Goal: Information Seeking & Learning: Learn about a topic

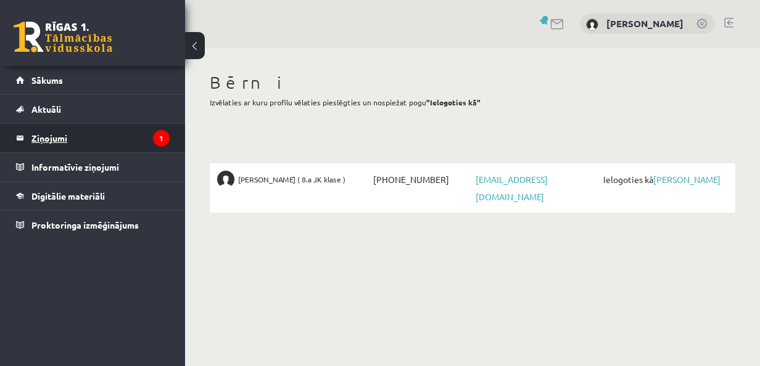
click at [52, 137] on legend "Ziņojumi 1" at bounding box center [100, 138] width 138 height 28
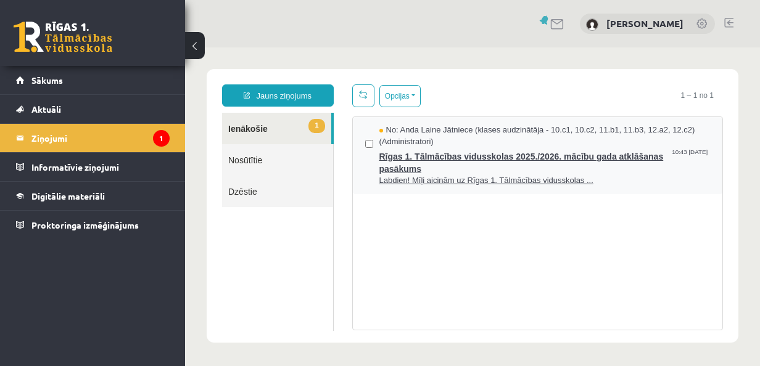
click at [473, 149] on span "Rīgas 1. Tālmācības vidusskolas 2025./2026. mācību gada atklāšanas pasākums" at bounding box center [544, 161] width 331 height 28
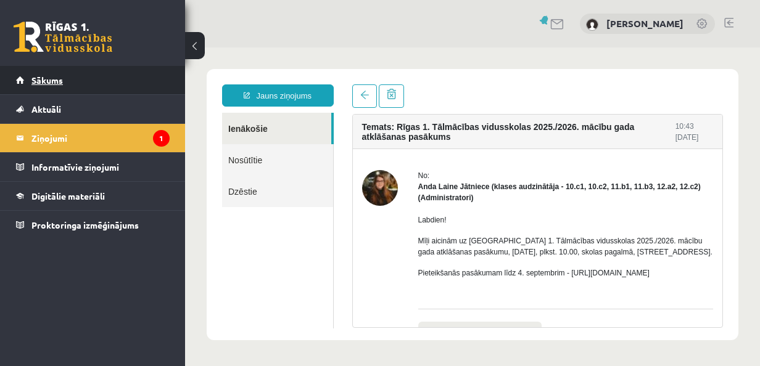
click at [49, 81] on span "Sākums" at bounding box center [46, 80] width 31 height 11
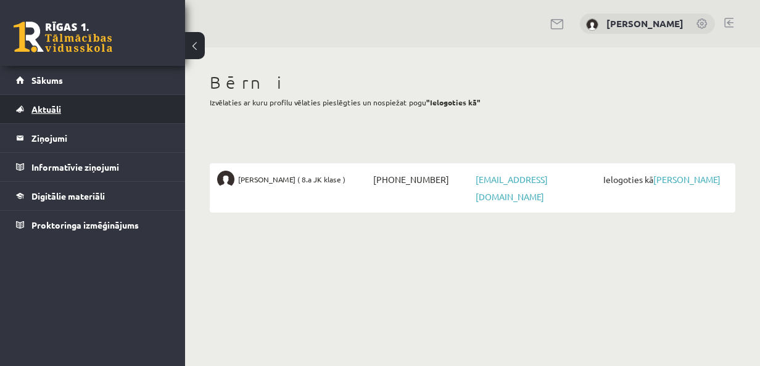
click at [49, 107] on span "Aktuāli" at bounding box center [46, 109] width 30 height 11
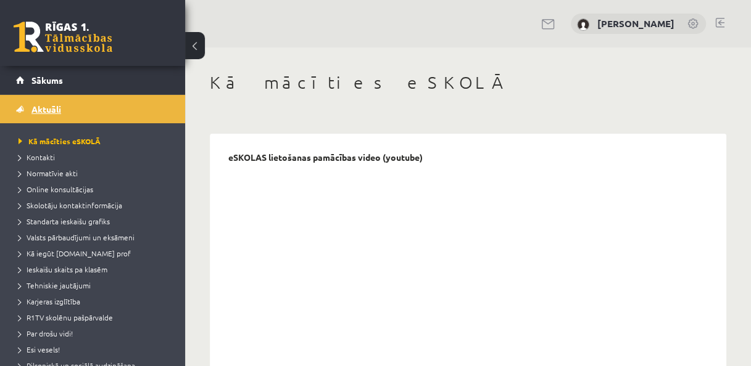
click at [47, 107] on span "Aktuāli" at bounding box center [46, 109] width 30 height 11
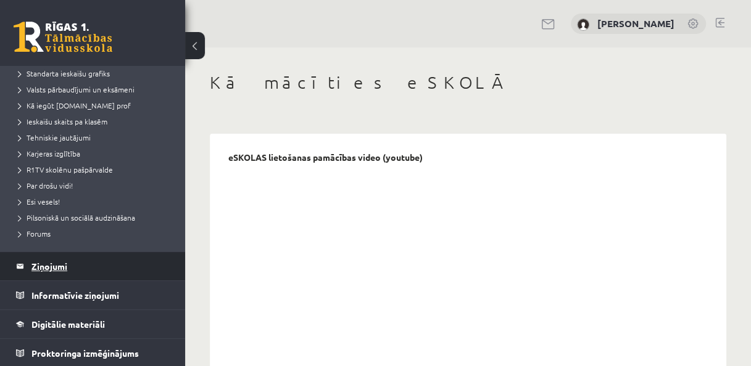
click at [40, 273] on legend "Ziņojumi 0" at bounding box center [100, 266] width 138 height 28
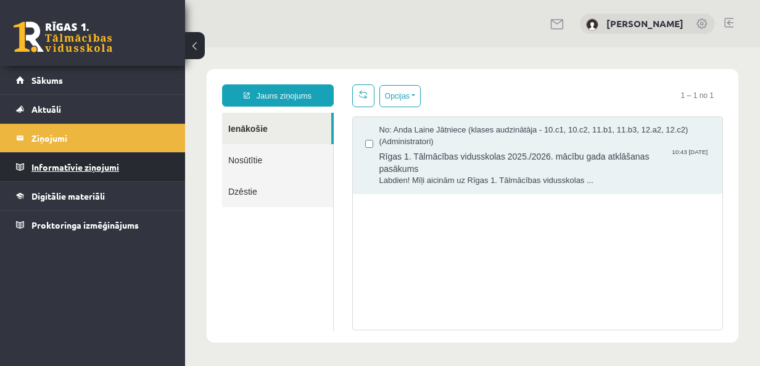
click at [98, 167] on legend "Informatīvie ziņojumi 0" at bounding box center [100, 167] width 138 height 28
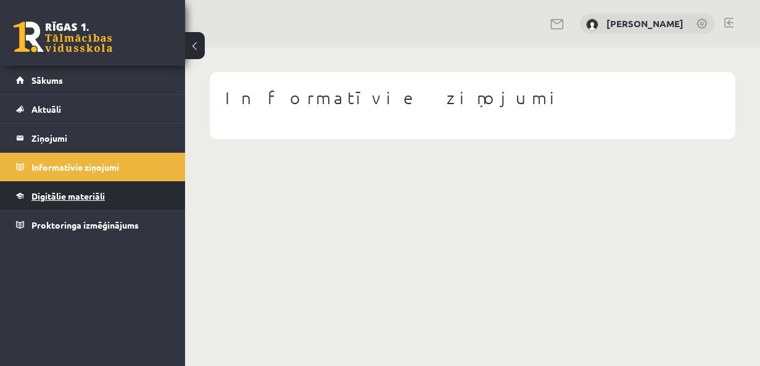
click at [91, 189] on link "Digitālie materiāli" at bounding box center [93, 196] width 154 height 28
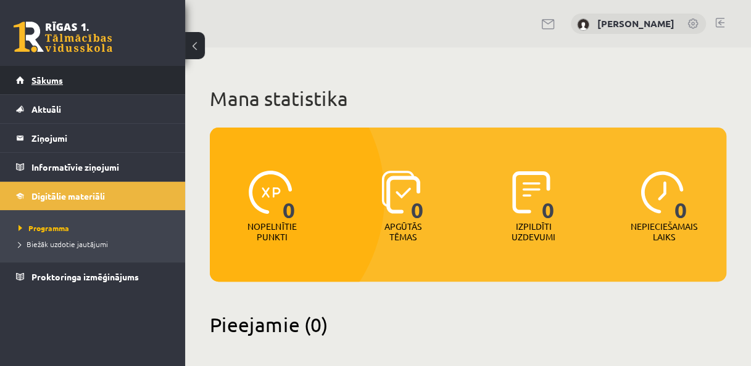
click at [51, 83] on span "Sākums" at bounding box center [46, 80] width 31 height 11
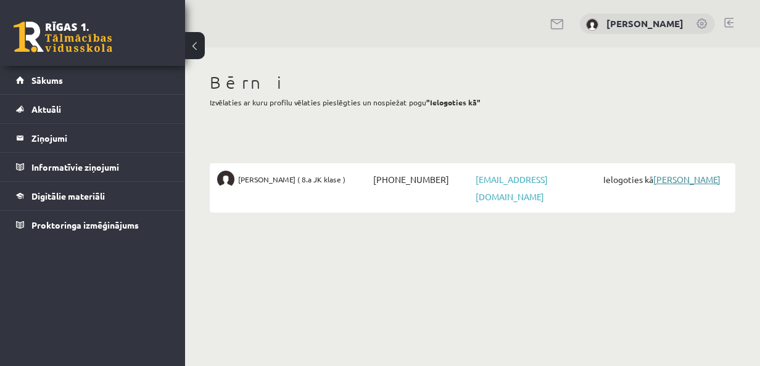
click at [669, 180] on link "[PERSON_NAME]" at bounding box center [686, 179] width 67 height 11
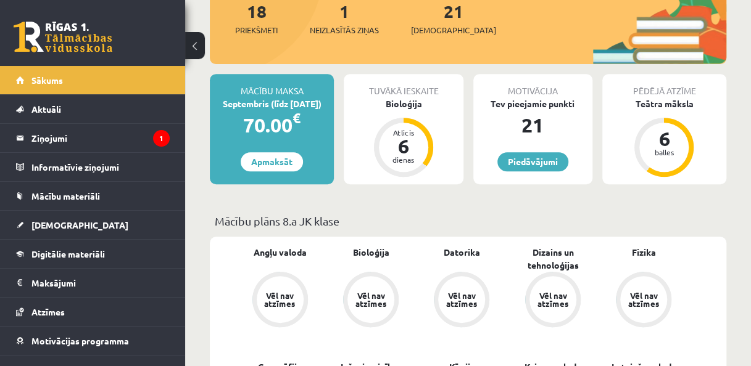
scroll to position [236, 0]
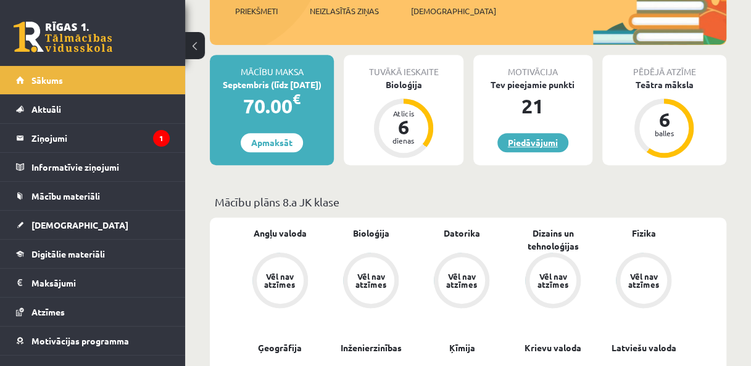
click at [539, 135] on link "Piedāvājumi" at bounding box center [532, 142] width 71 height 19
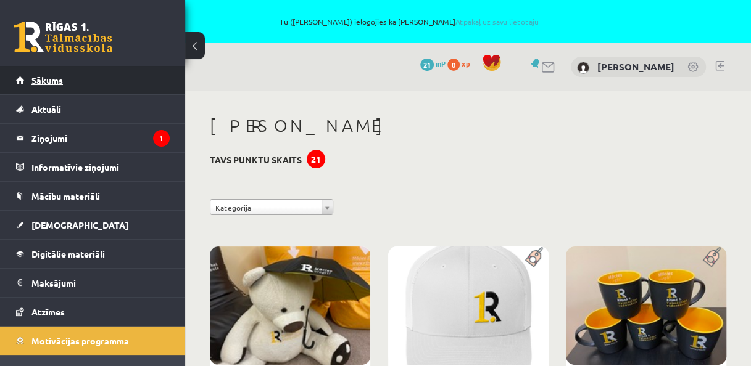
click at [94, 82] on link "Sākums" at bounding box center [93, 80] width 154 height 28
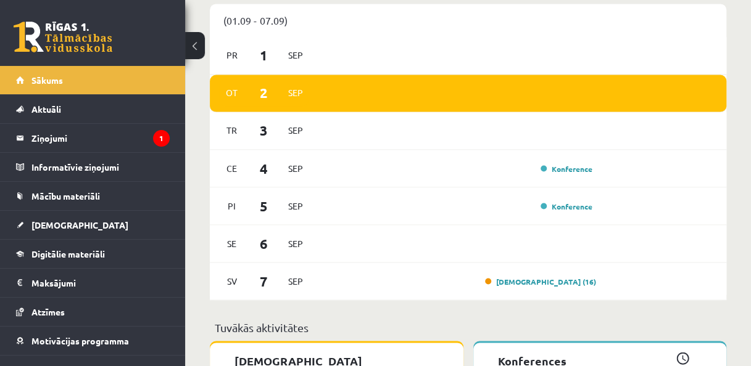
scroll to position [970, 0]
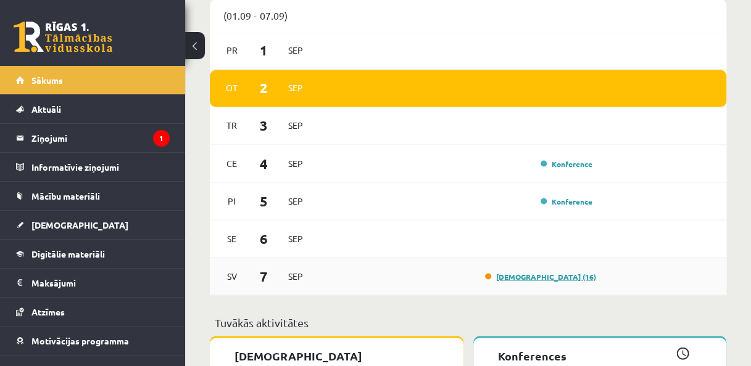
click at [577, 278] on link "[DEMOGRAPHIC_DATA] (16)" at bounding box center [540, 276] width 111 height 10
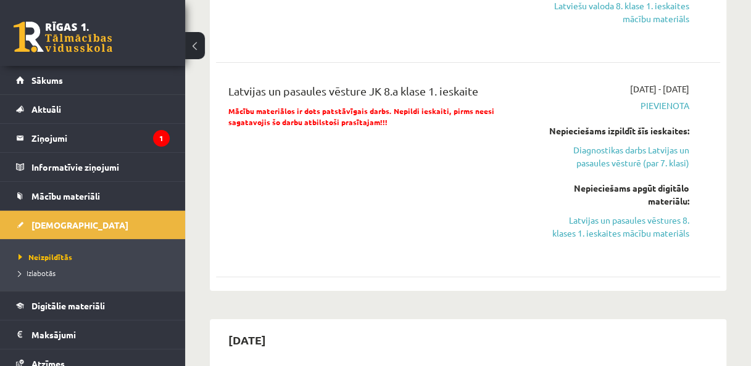
scroll to position [2195, 0]
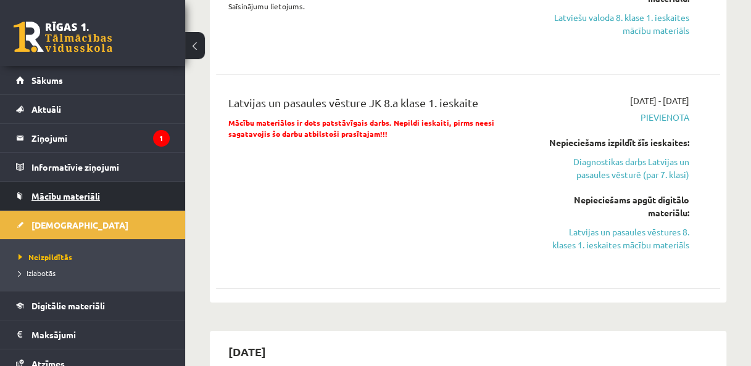
click at [71, 200] on span "Mācību materiāli" at bounding box center [65, 196] width 68 height 11
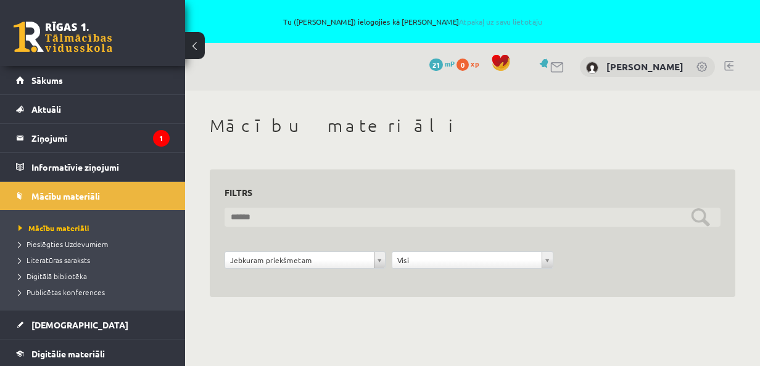
click at [305, 218] on input "text" at bounding box center [473, 217] width 496 height 19
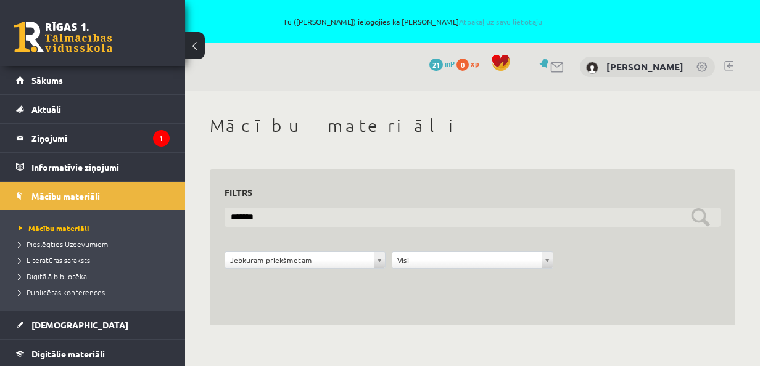
type input "*******"
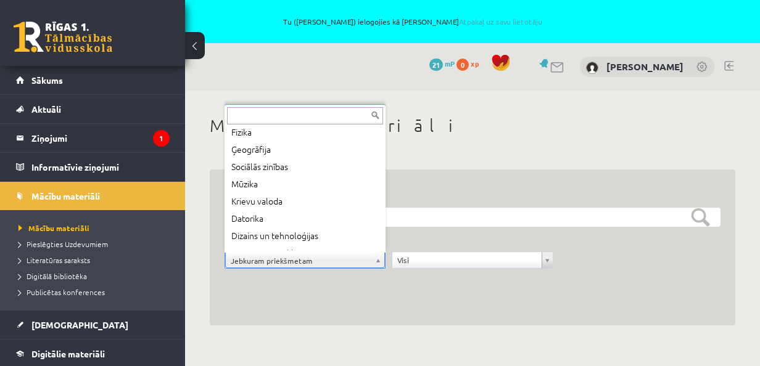
scroll to position [97, 0]
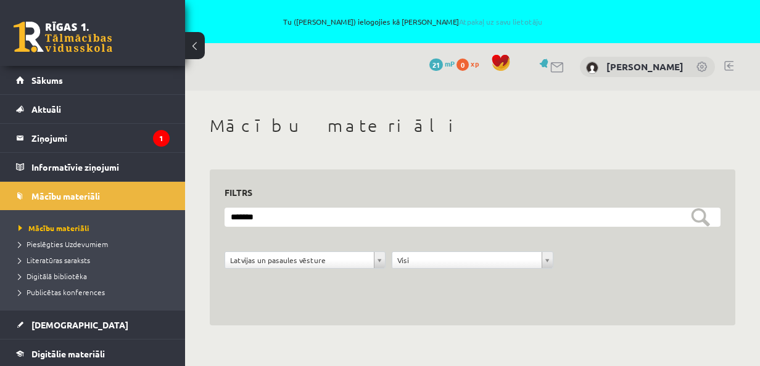
click at [587, 271] on div "**********" at bounding box center [472, 267] width 502 height 31
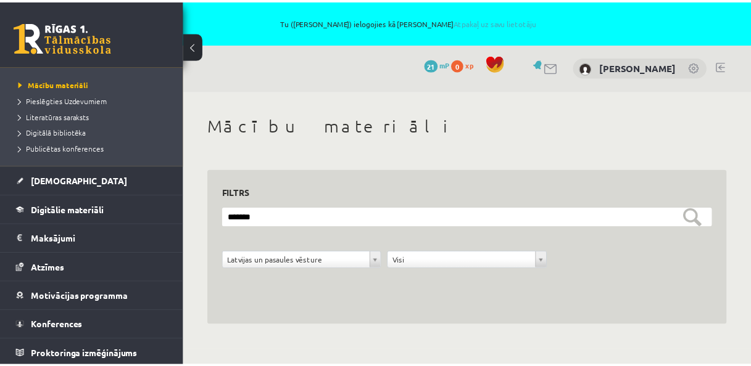
scroll to position [0, 0]
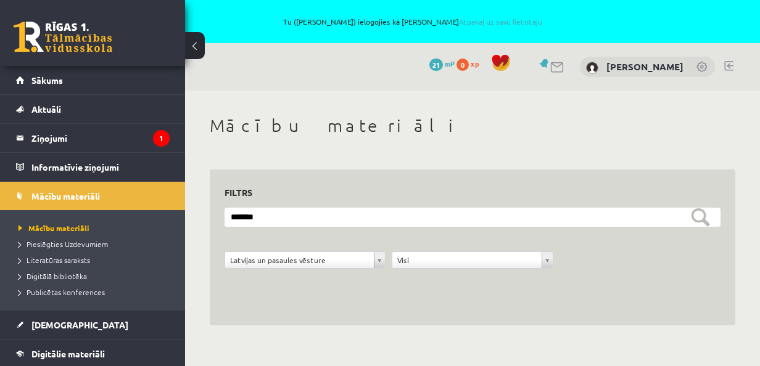
click at [452, 146] on div "**********" at bounding box center [472, 221] width 575 height 260
click at [48, 83] on span "Sākums" at bounding box center [46, 80] width 31 height 11
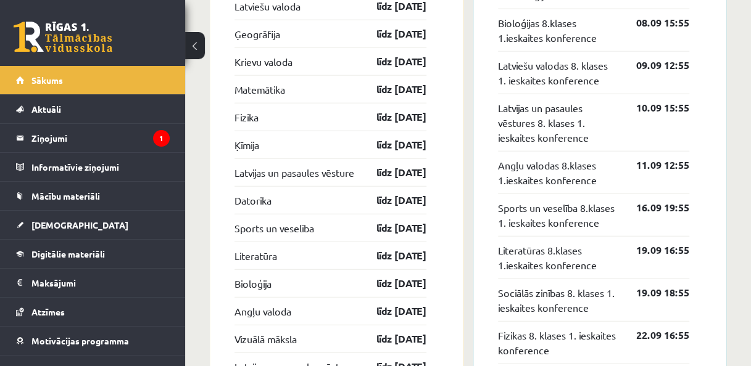
scroll to position [1437, 0]
